Goal: Task Accomplishment & Management: Manage account settings

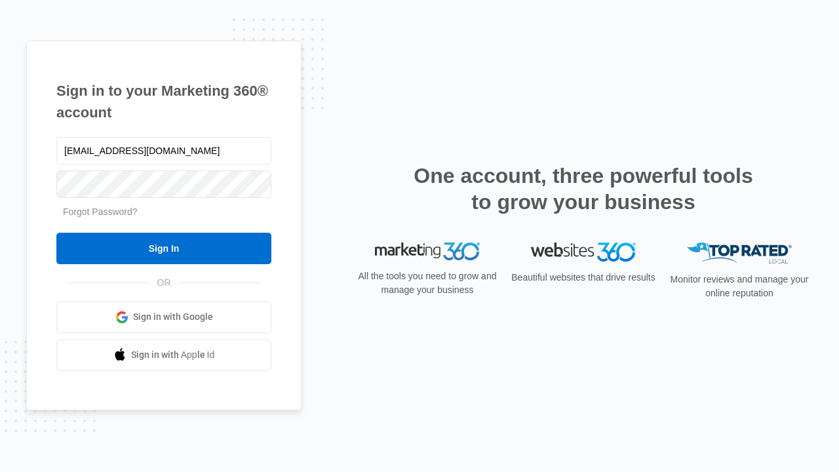
type input "dankie614@gmail.com"
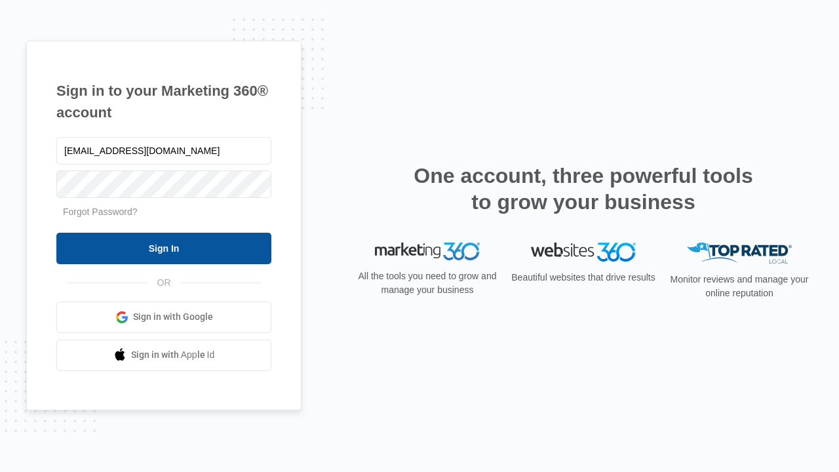
click at [164, 248] on input "Sign In" at bounding box center [163, 248] width 215 height 31
